Goal: Entertainment & Leisure: Consume media (video, audio)

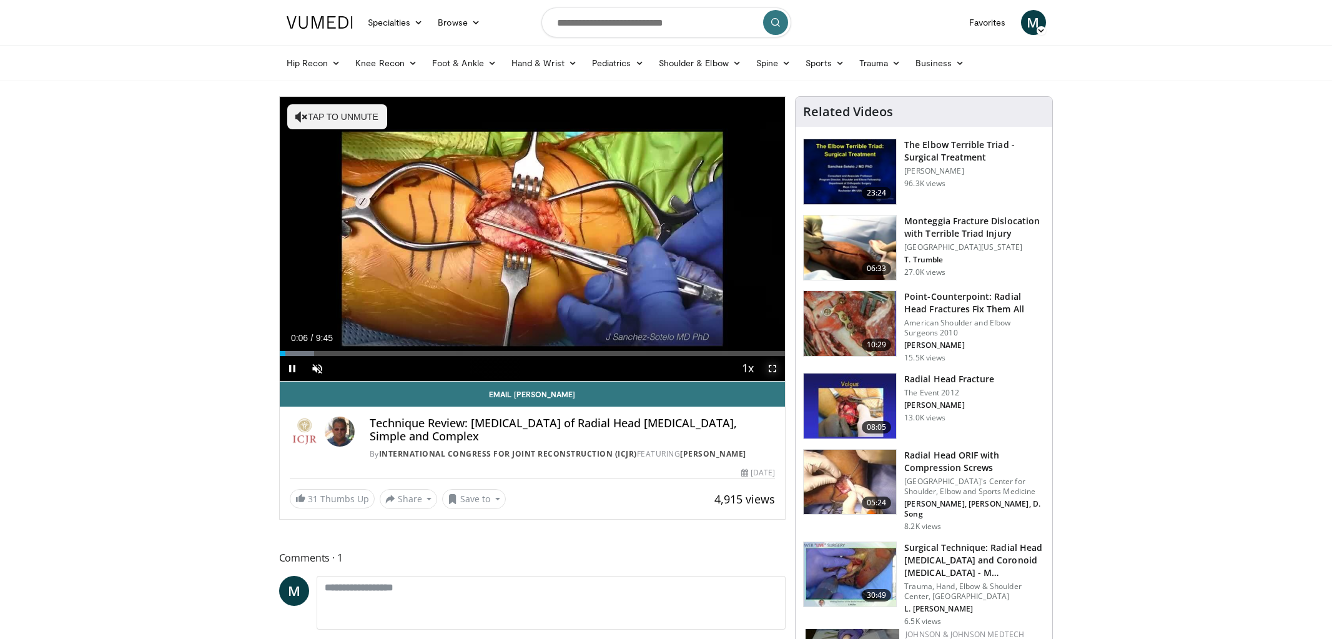
click at [765, 366] on span "Video Player" at bounding box center [772, 368] width 25 height 25
click at [316, 369] on span "Video Player" at bounding box center [317, 368] width 25 height 25
click at [770, 369] on span "Video Player" at bounding box center [772, 368] width 25 height 25
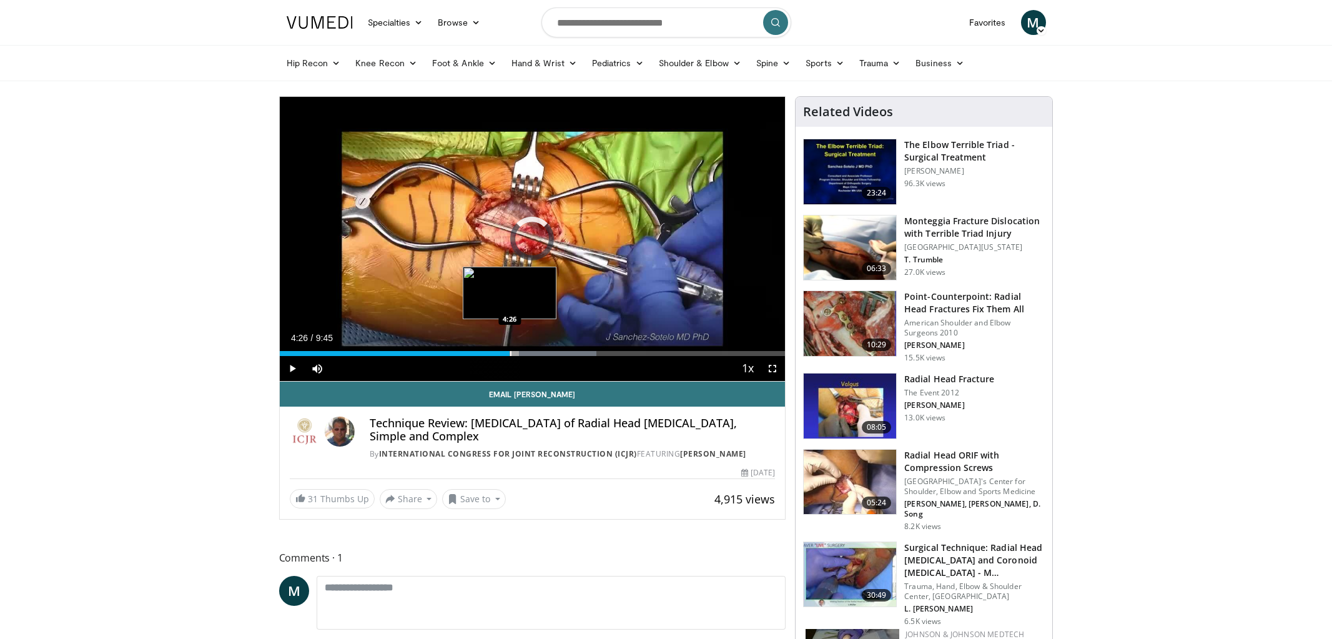
click at [510, 353] on div "4:26" at bounding box center [395, 353] width 230 height 5
click at [773, 369] on span "Video Player" at bounding box center [772, 368] width 25 height 25
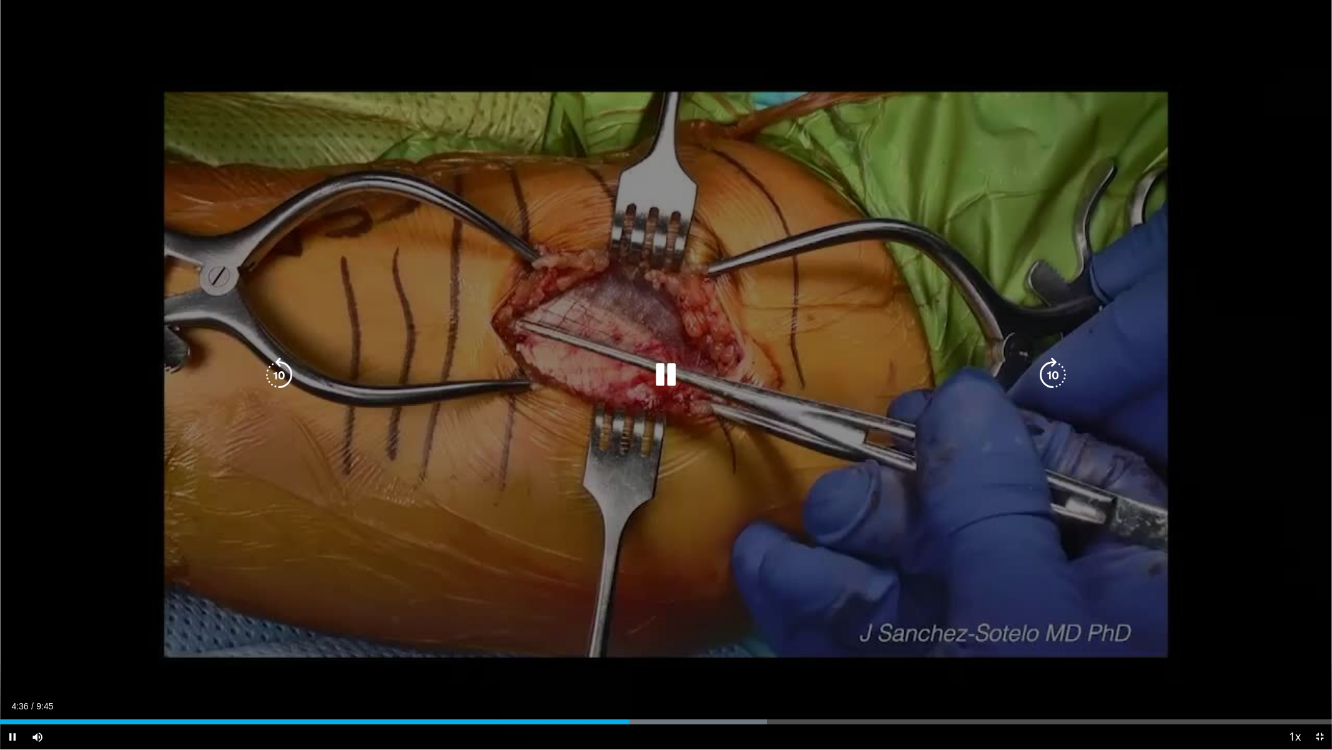
click at [733, 433] on div "60 seconds Tap to unmute" at bounding box center [666, 374] width 1332 height 749
click at [735, 414] on div "60 seconds Tap to unmute" at bounding box center [666, 374] width 1332 height 749
